Goal: Information Seeking & Learning: Check status

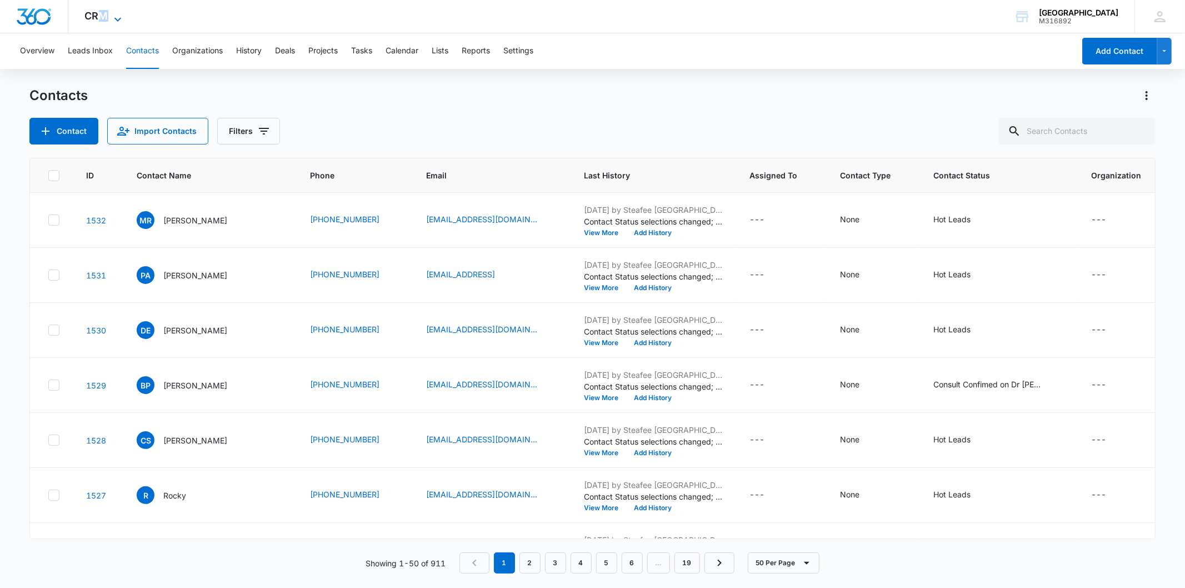
click at [104, 14] on span "CRM" at bounding box center [96, 16] width 23 height 12
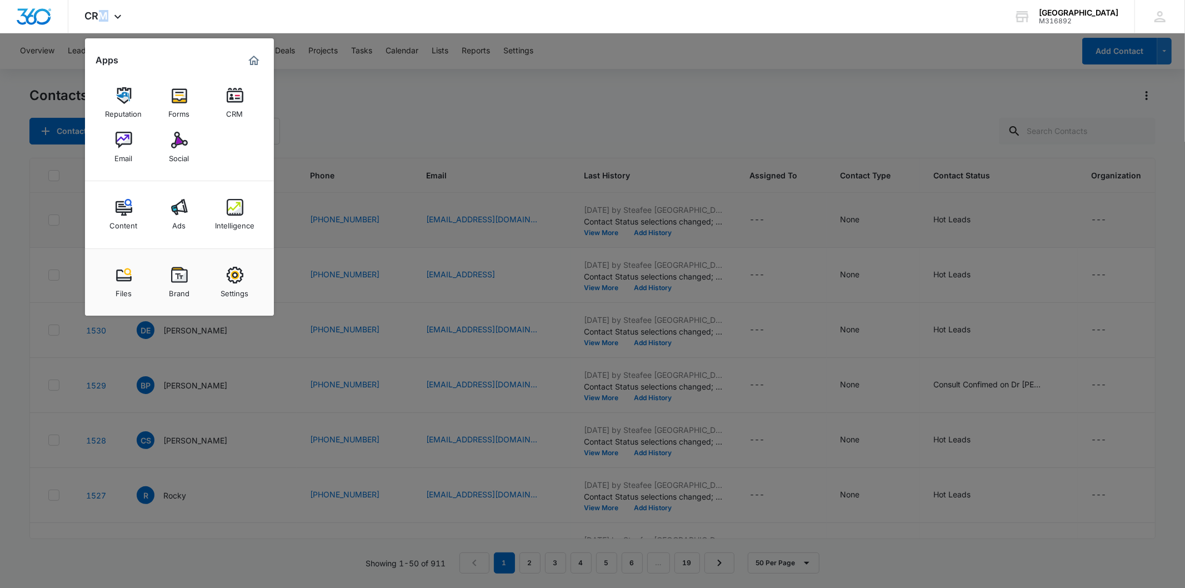
click at [242, 213] on img at bounding box center [235, 207] width 17 height 17
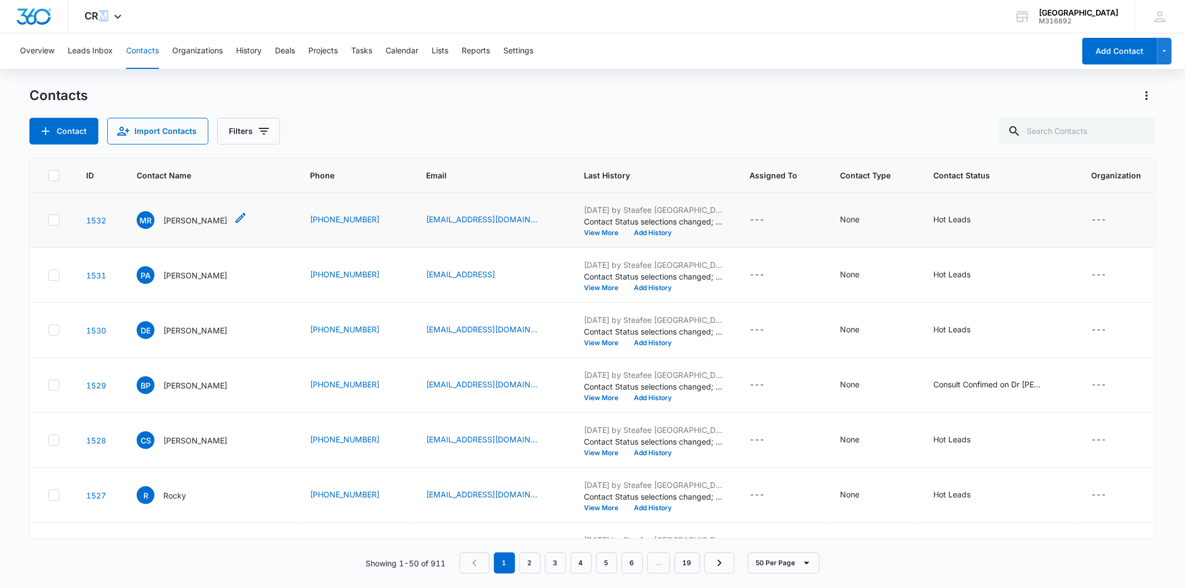
click at [235, 212] on icon "Contact Name - Maria Rodriguez - Select to Edit Field" at bounding box center [240, 217] width 13 height 13
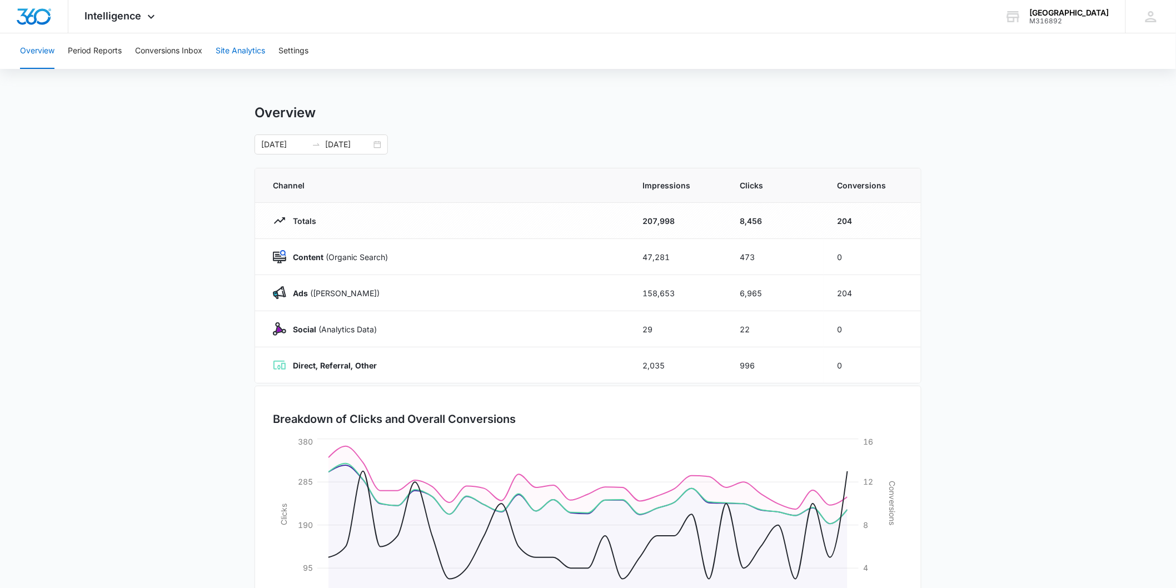
click at [243, 49] on button "Site Analytics" at bounding box center [240, 51] width 49 height 36
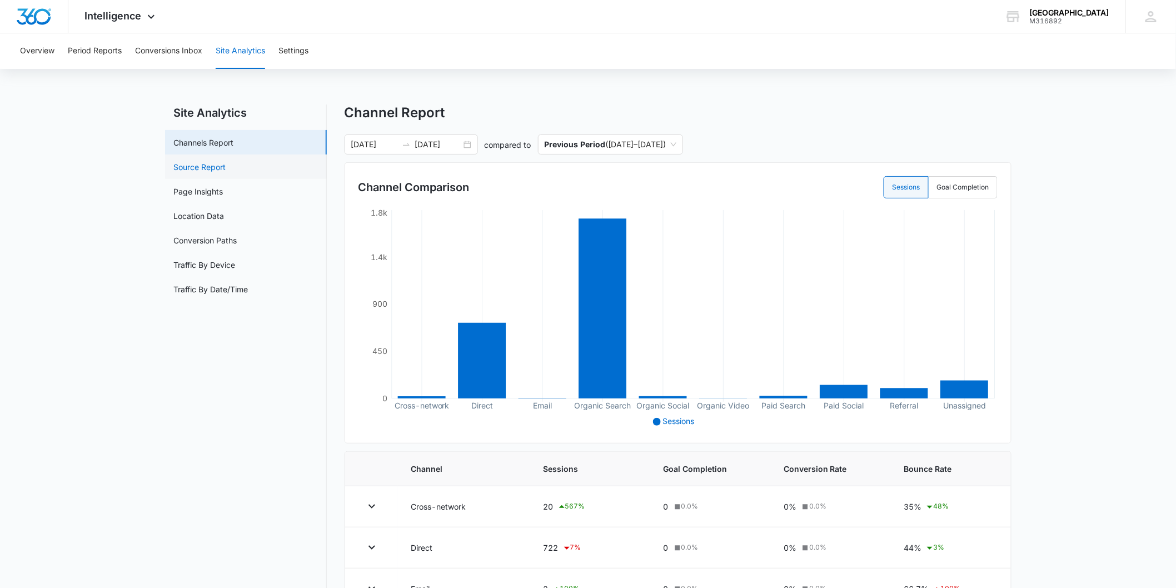
click at [216, 169] on link "Source Report" at bounding box center [200, 167] width 52 height 12
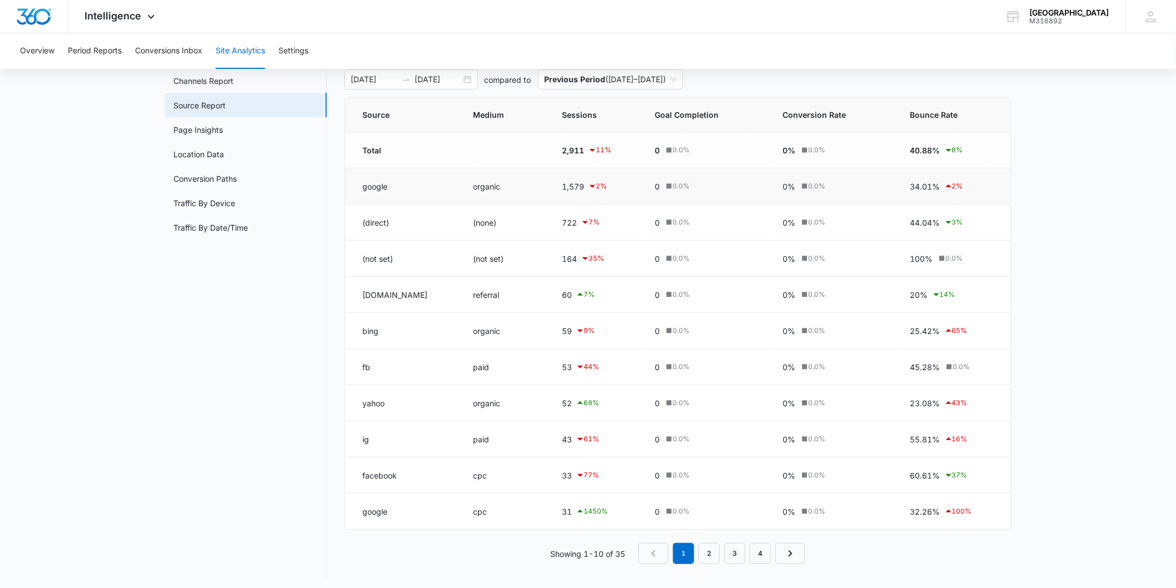
scroll to position [64, 0]
click at [713, 556] on link "2" at bounding box center [709, 550] width 21 height 21
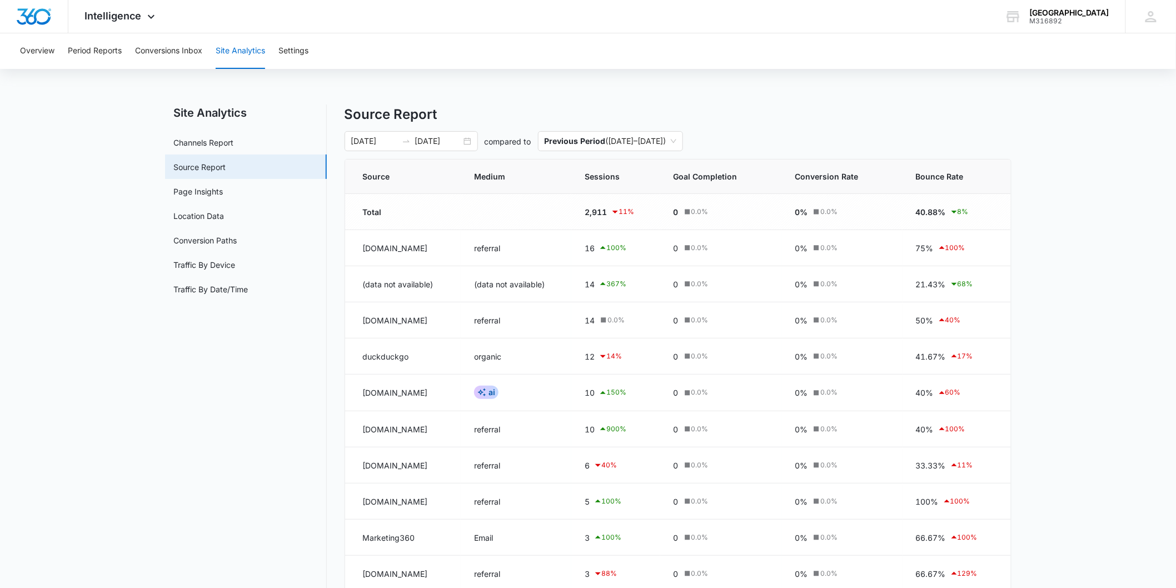
scroll to position [66, 0]
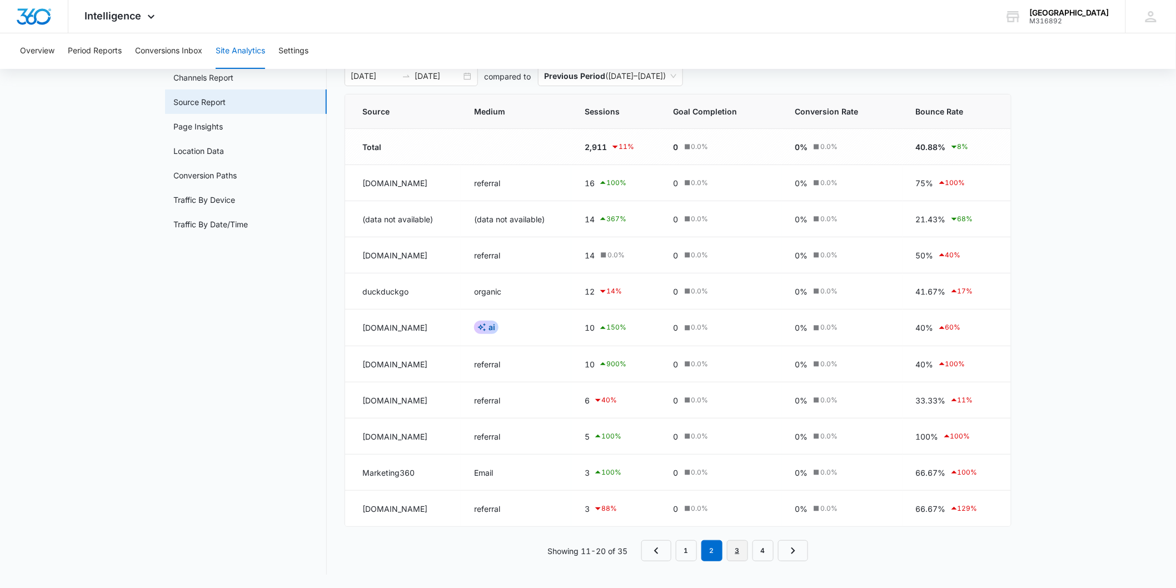
click at [737, 546] on link "3" at bounding box center [737, 550] width 21 height 21
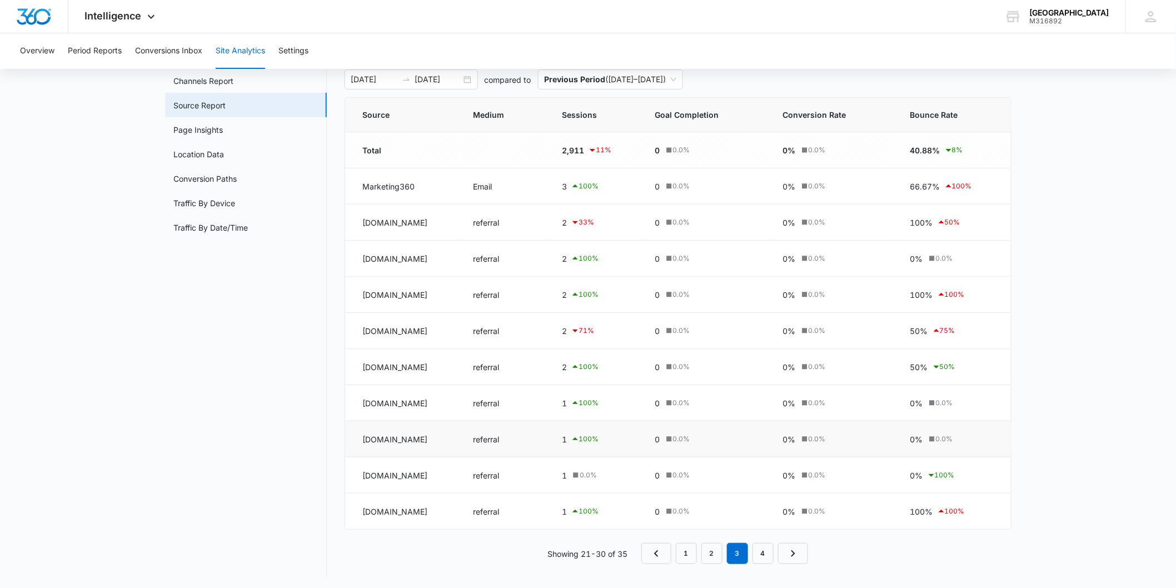
scroll to position [64, 0]
click at [763, 549] on link "4" at bounding box center [762, 550] width 21 height 21
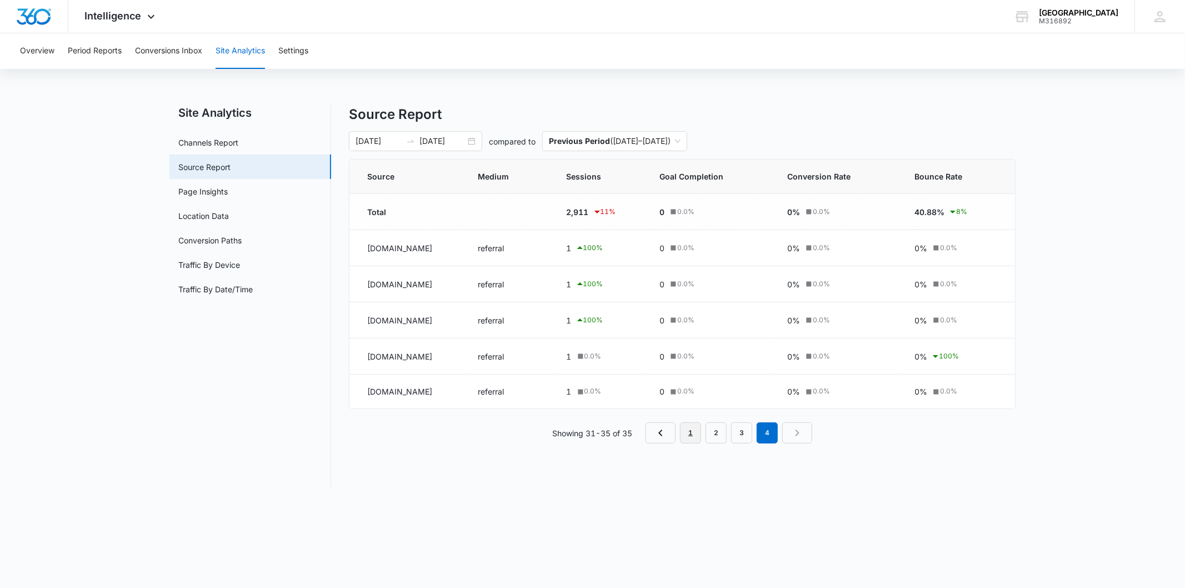
click at [696, 435] on link "1" at bounding box center [690, 432] width 21 height 21
